Goal: Information Seeking & Learning: Learn about a topic

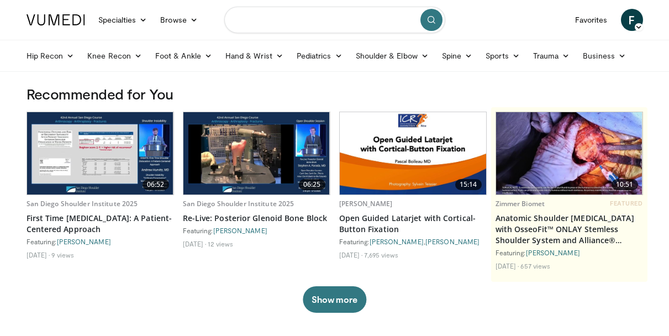
click at [289, 25] on input "Search topics, interventions" at bounding box center [334, 20] width 221 height 27
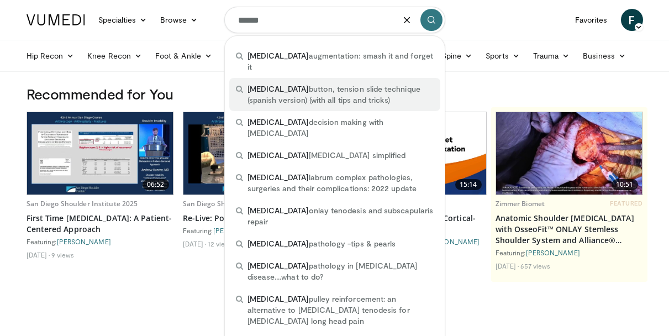
click at [300, 87] on span "biceps button, tension slide technique (spanish version) (with all tips and tri…" at bounding box center [340, 94] width 186 height 22
type input "**********"
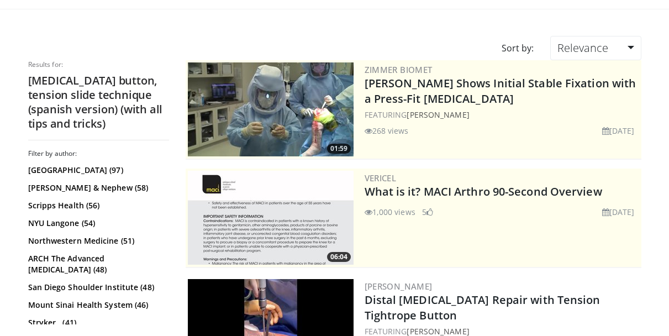
scroll to position [70, 0]
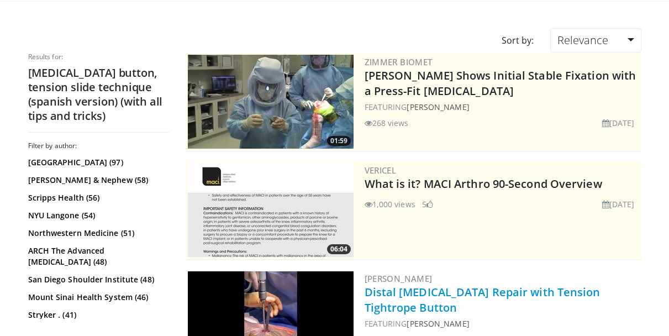
click at [495, 295] on link "Distal [MEDICAL_DATA] Repair with Tension Tightrope Button" at bounding box center [482, 299] width 236 height 30
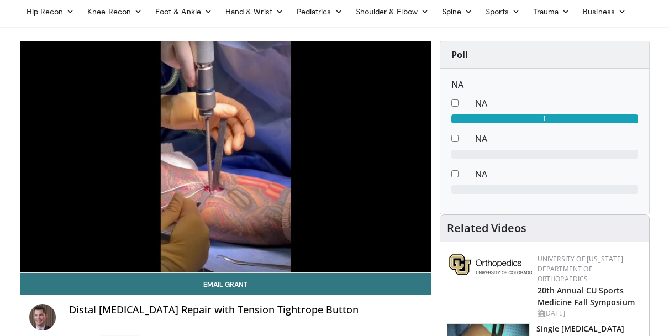
scroll to position [46, 0]
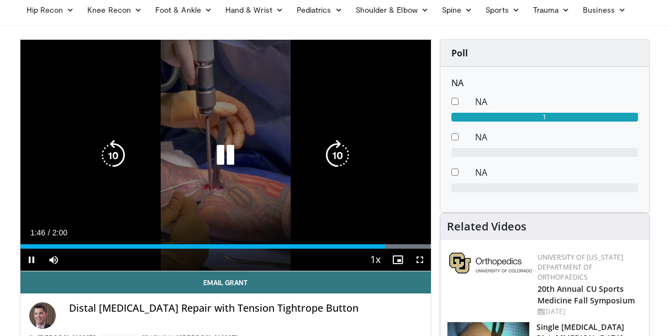
click at [223, 149] on icon "Video Player" at bounding box center [225, 155] width 31 height 31
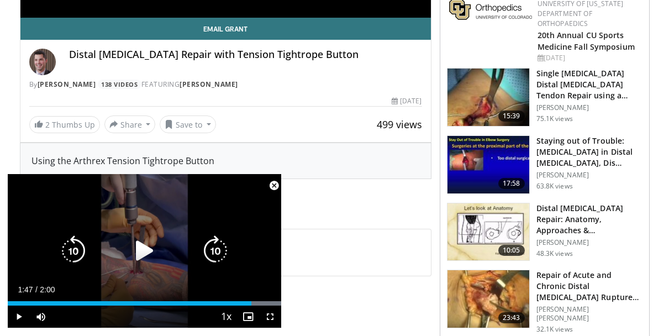
scroll to position [305, 0]
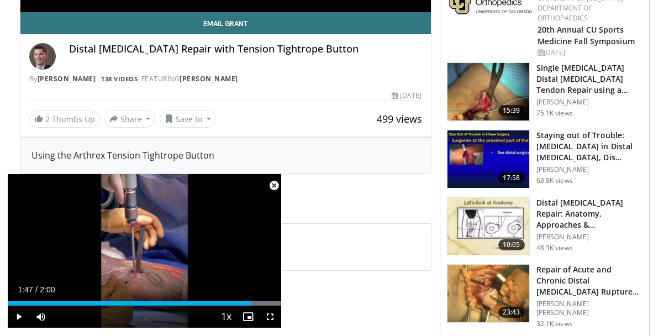
click at [276, 187] on span "Video Player" at bounding box center [274, 185] width 22 height 22
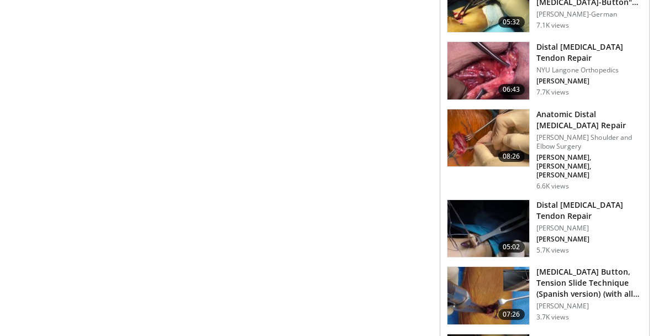
scroll to position [1358, 0]
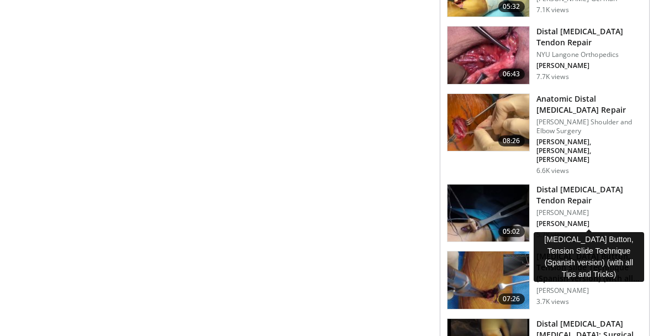
click at [561, 251] on h3 "[MEDICAL_DATA] Button, Tension Slide Technique (Spanish version) (with all T…" at bounding box center [589, 267] width 106 height 33
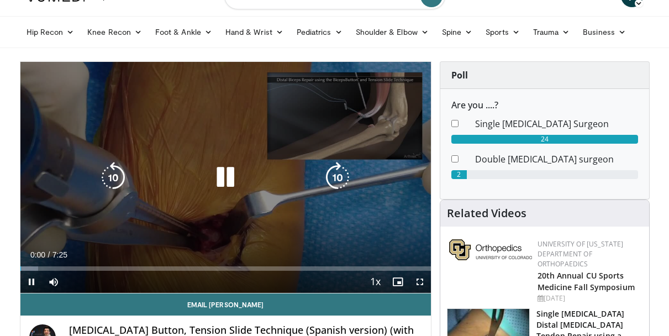
scroll to position [10, 0]
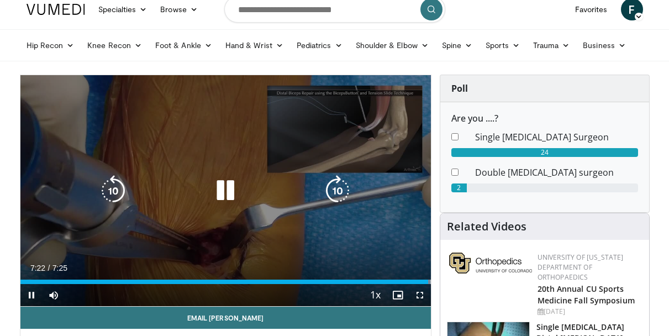
click at [229, 193] on icon "Video Player" at bounding box center [225, 190] width 31 height 31
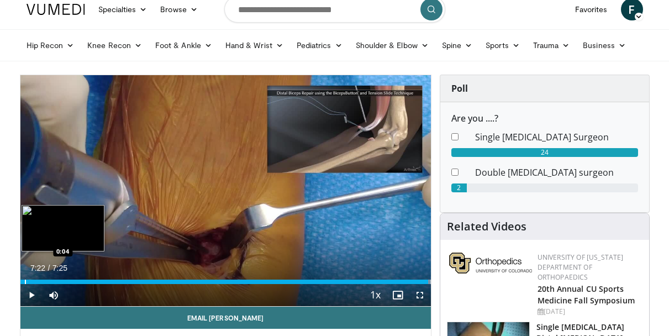
click at [25, 282] on div "Progress Bar" at bounding box center [25, 281] width 1 height 4
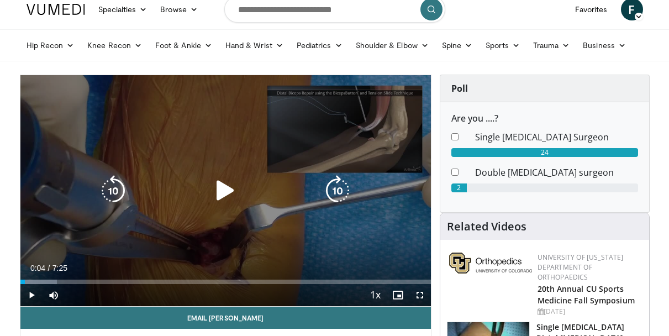
click at [227, 186] on icon "Video Player" at bounding box center [225, 190] width 31 height 31
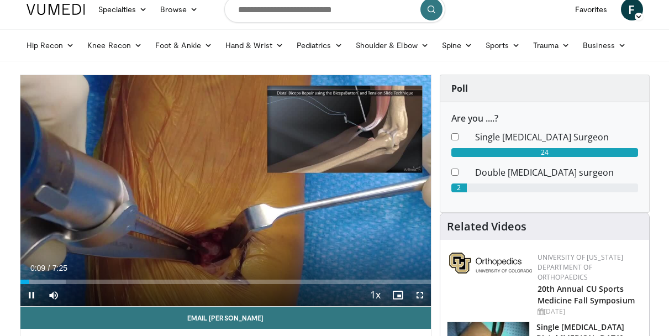
click at [417, 297] on span "Video Player" at bounding box center [420, 295] width 22 height 22
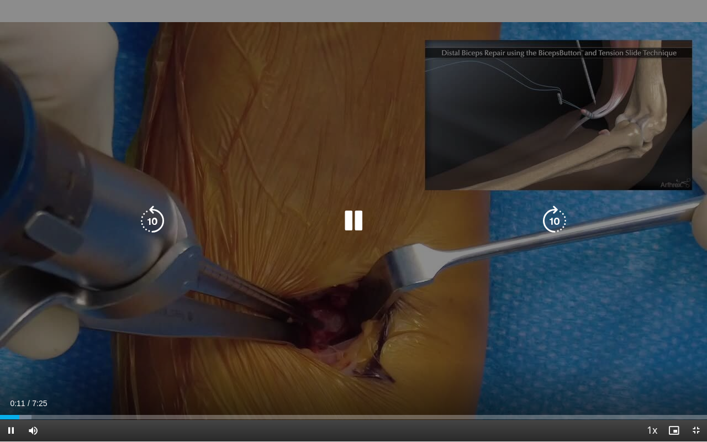
click at [235, 224] on div "Video Player" at bounding box center [353, 221] width 424 height 22
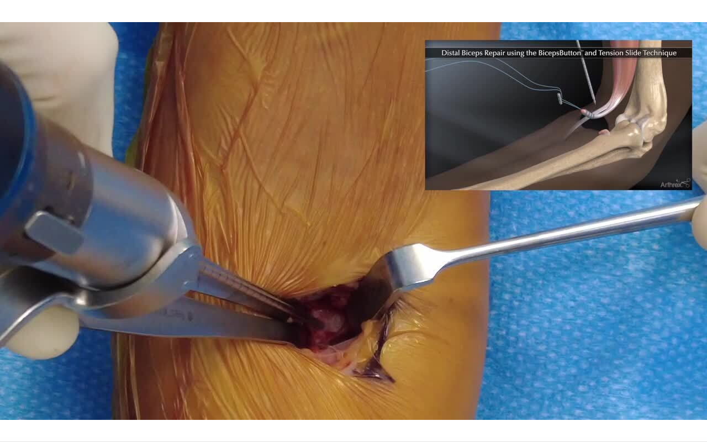
click at [225, 229] on div "10 seconds Tap to unmute" at bounding box center [353, 220] width 707 height 441
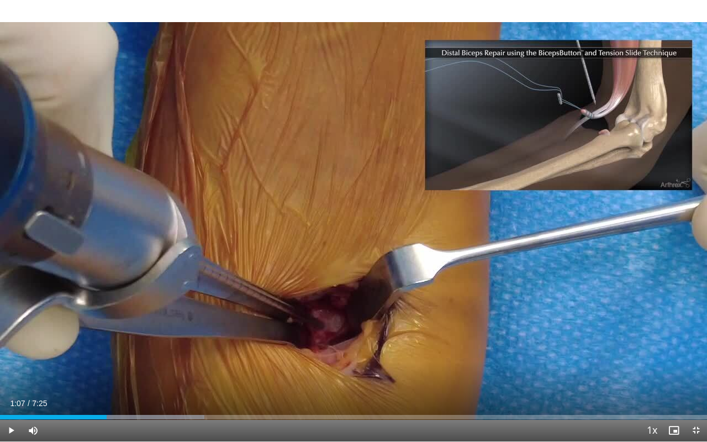
click at [225, 229] on div "10 seconds Tap to unmute" at bounding box center [353, 220] width 707 height 441
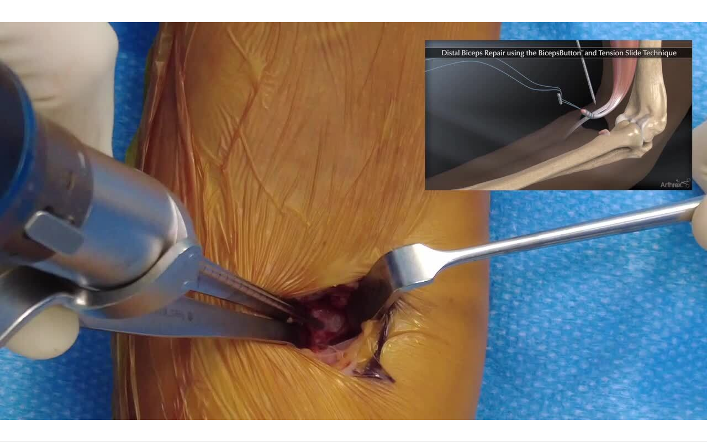
click at [225, 229] on div "10 seconds Tap to unmute" at bounding box center [353, 220] width 707 height 441
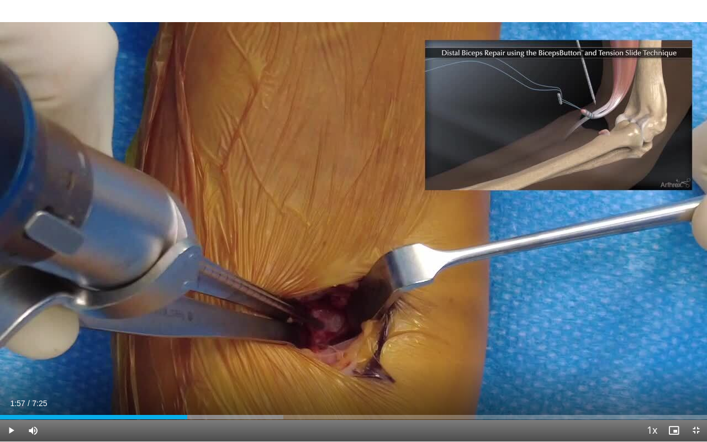
click at [225, 229] on div "10 seconds Tap to unmute" at bounding box center [353, 220] width 707 height 441
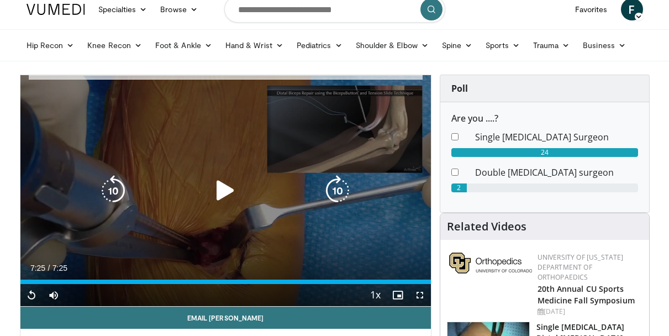
click at [235, 188] on icon "Video Player" at bounding box center [225, 190] width 31 height 31
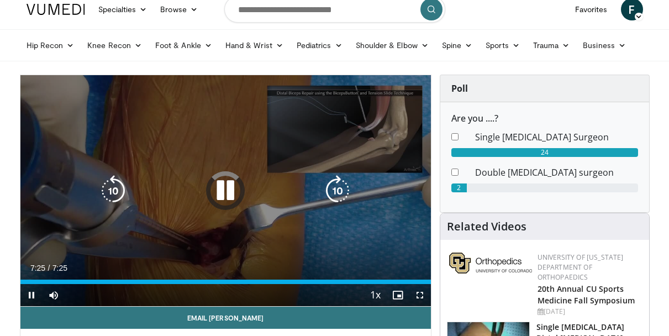
click at [235, 188] on icon "Video Player" at bounding box center [225, 190] width 31 height 31
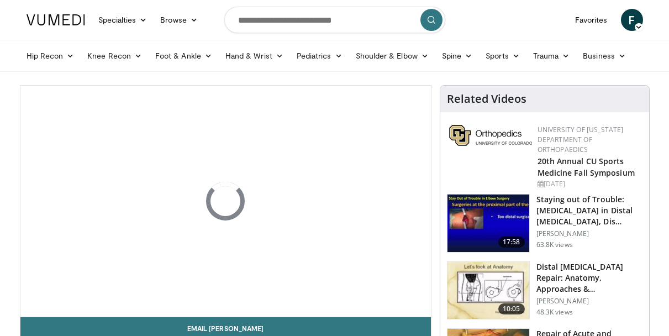
click at [551, 277] on h3 "Distal [MEDICAL_DATA] Repair: Anatomy, Approaches & Complications" at bounding box center [589, 277] width 106 height 33
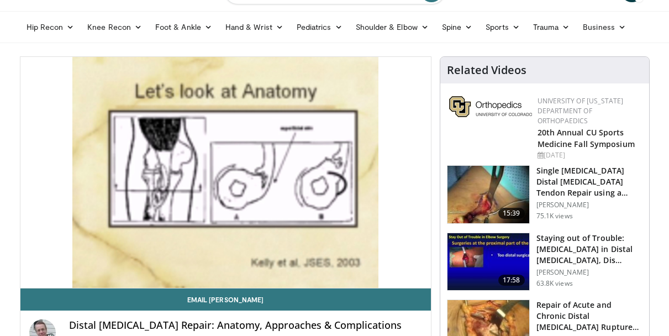
scroll to position [28, 0]
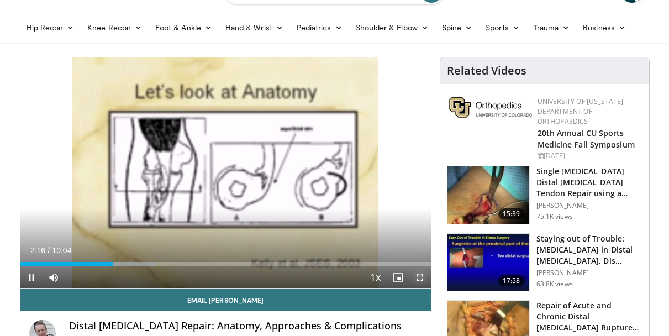
click at [421, 279] on span "Video Player" at bounding box center [420, 277] width 22 height 22
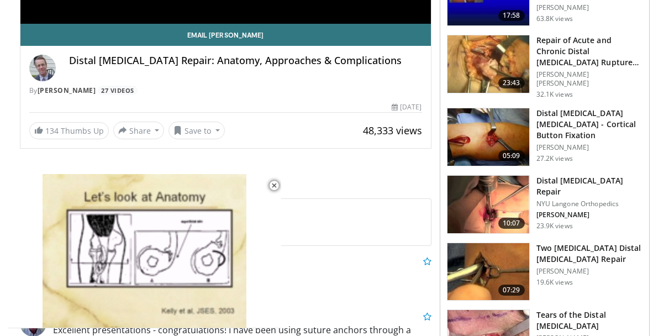
scroll to position [0, 0]
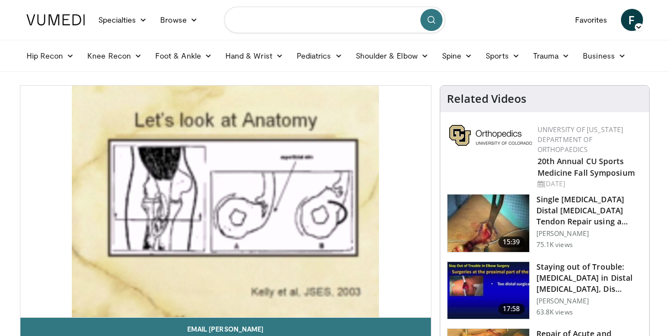
click at [283, 16] on input "Search topics, interventions" at bounding box center [334, 20] width 221 height 27
type input "**********"
click at [435, 18] on icon "submit" at bounding box center [431, 19] width 9 height 9
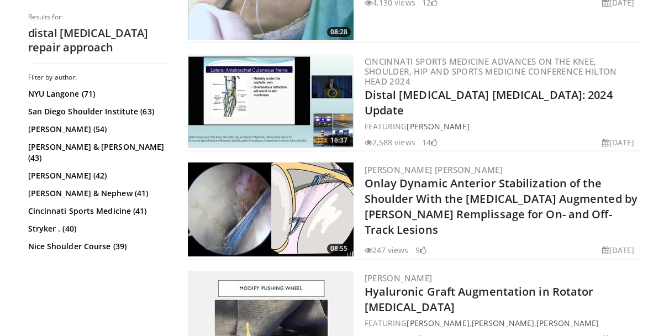
scroll to position [2234, 0]
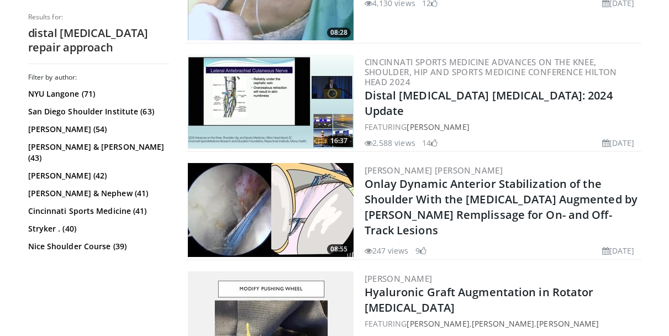
click at [282, 102] on img at bounding box center [271, 102] width 166 height 94
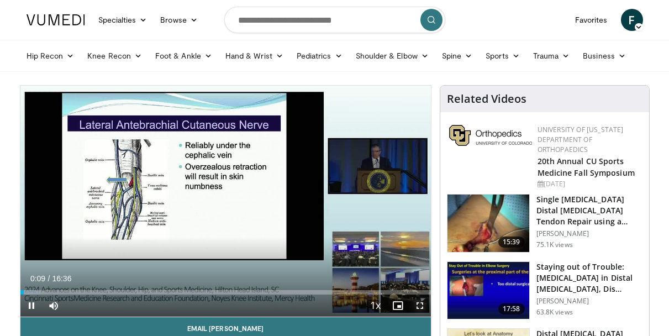
click at [420, 305] on span "Video Player" at bounding box center [420, 305] width 22 height 22
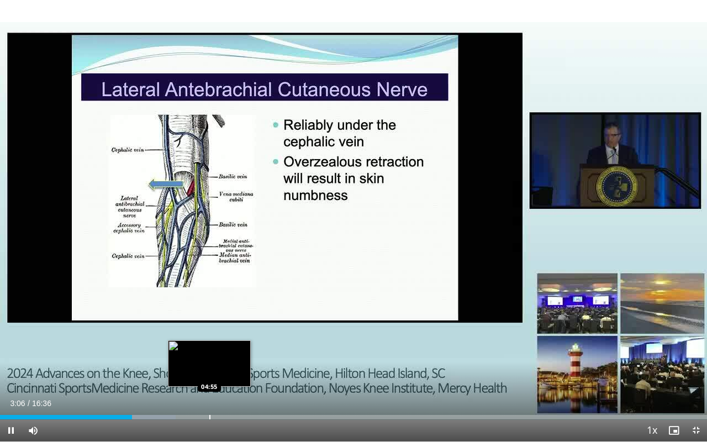
click at [210, 335] on div "Progress Bar" at bounding box center [209, 417] width 1 height 4
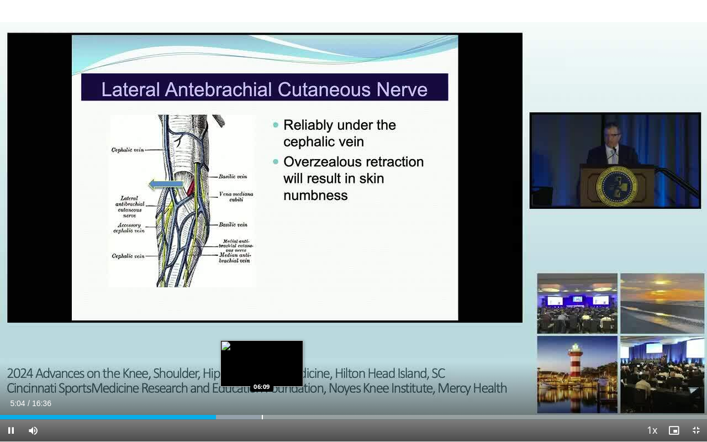
click at [262, 335] on div "Progress Bar" at bounding box center [262, 417] width 1 height 4
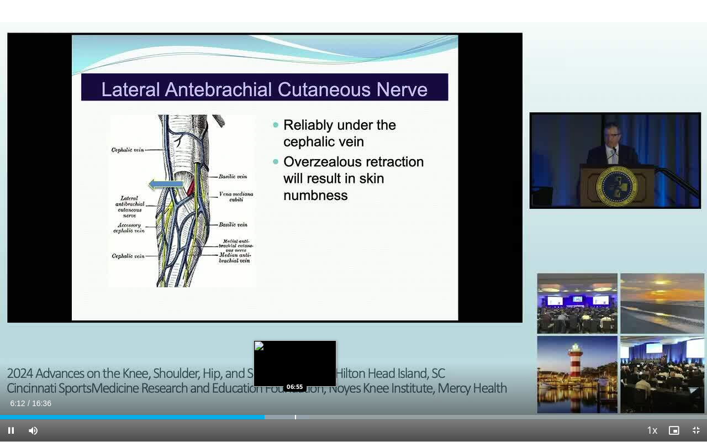
click at [295, 335] on div "Progress Bar" at bounding box center [295, 417] width 1 height 4
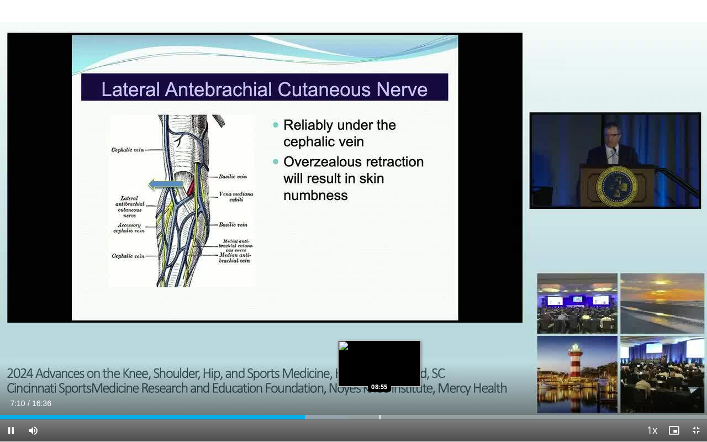
click at [379, 335] on div "Progress Bar" at bounding box center [379, 417] width 1 height 4
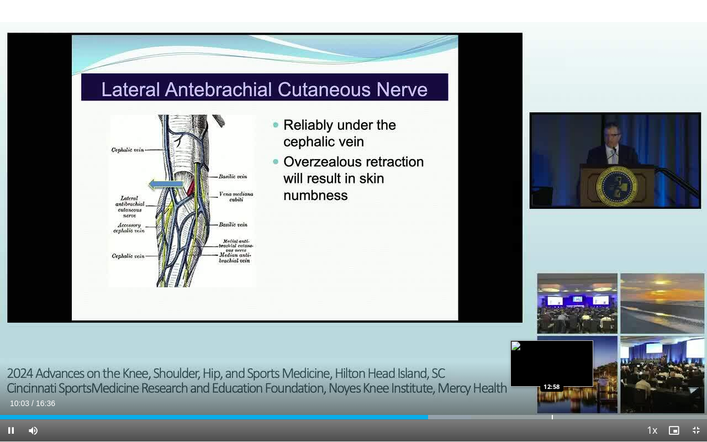
click at [552, 335] on div "Progress Bar" at bounding box center [552, 417] width 1 height 4
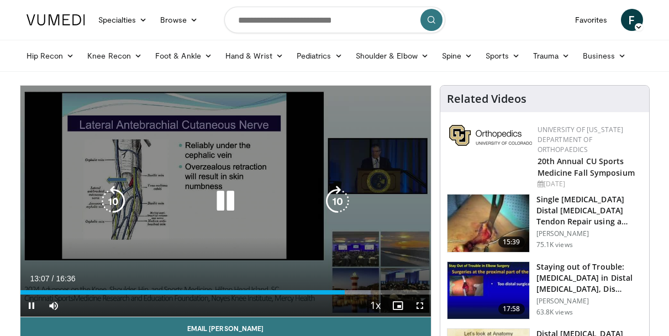
click at [227, 198] on icon "Video Player" at bounding box center [225, 201] width 31 height 31
click at [218, 196] on icon "Video Player" at bounding box center [225, 201] width 31 height 31
